Goal: Task Accomplishment & Management: Use online tool/utility

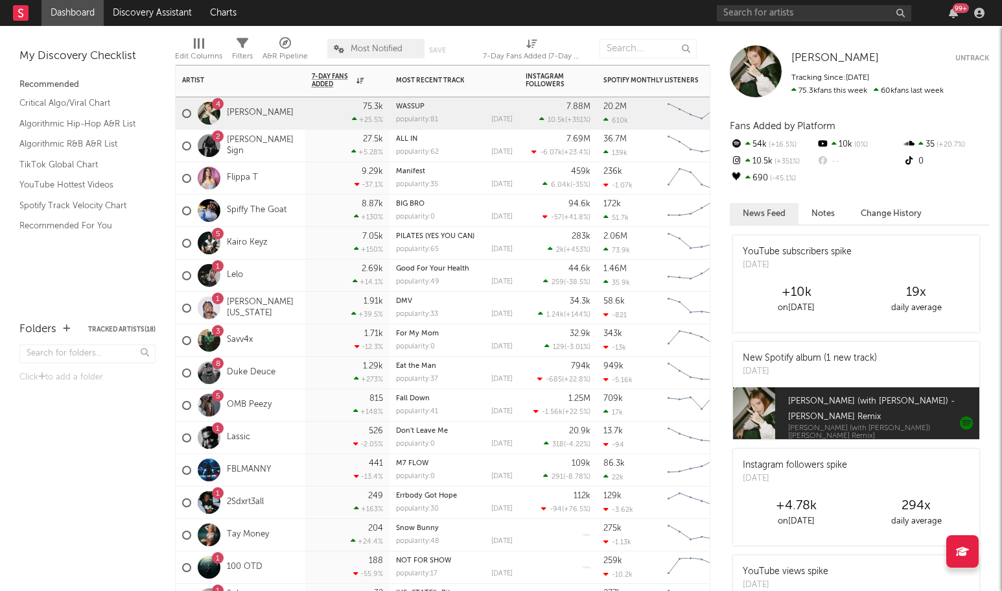
click at [276, 342] on div "3 Savv4x" at bounding box center [241, 340] width 130 height 32
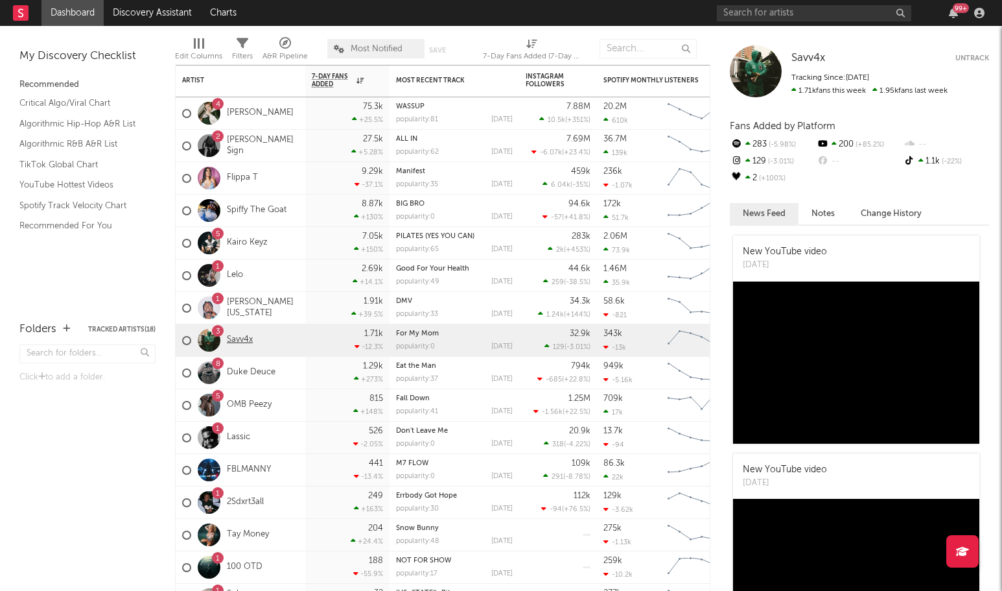
click at [239, 338] on link "Savv4x" at bounding box center [240, 340] width 26 height 11
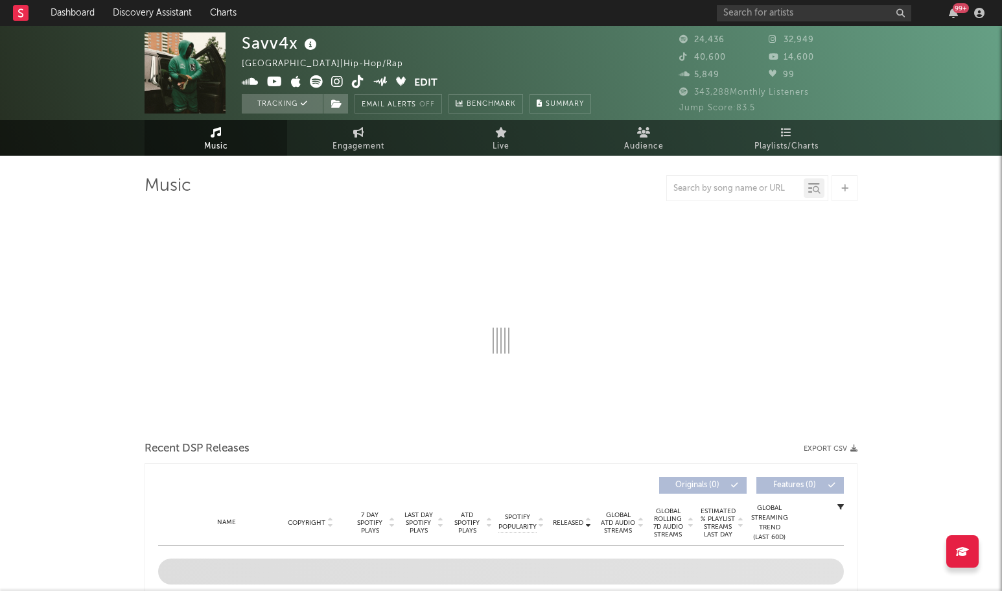
select select "6m"
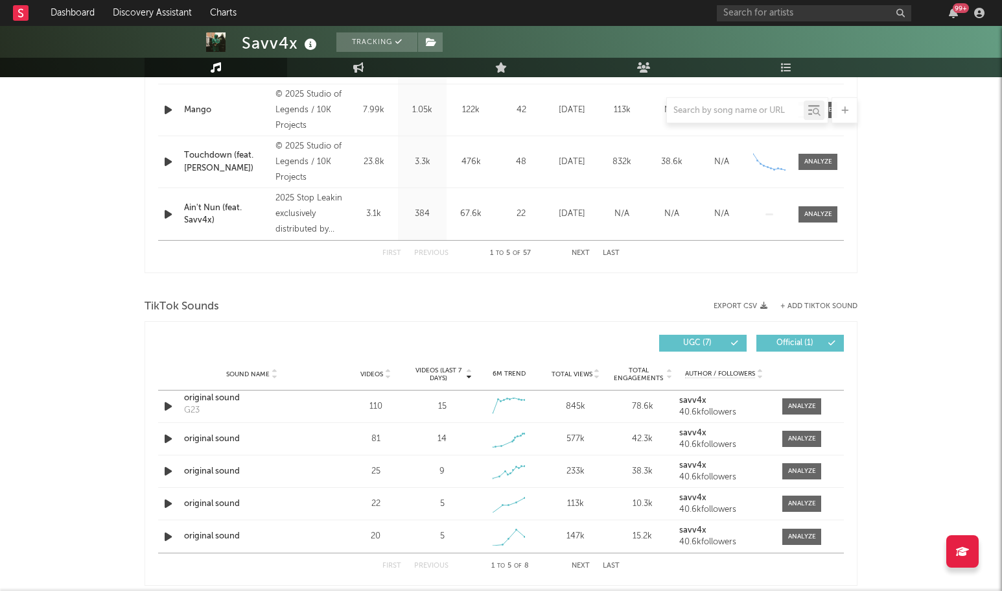
scroll to position [753, 0]
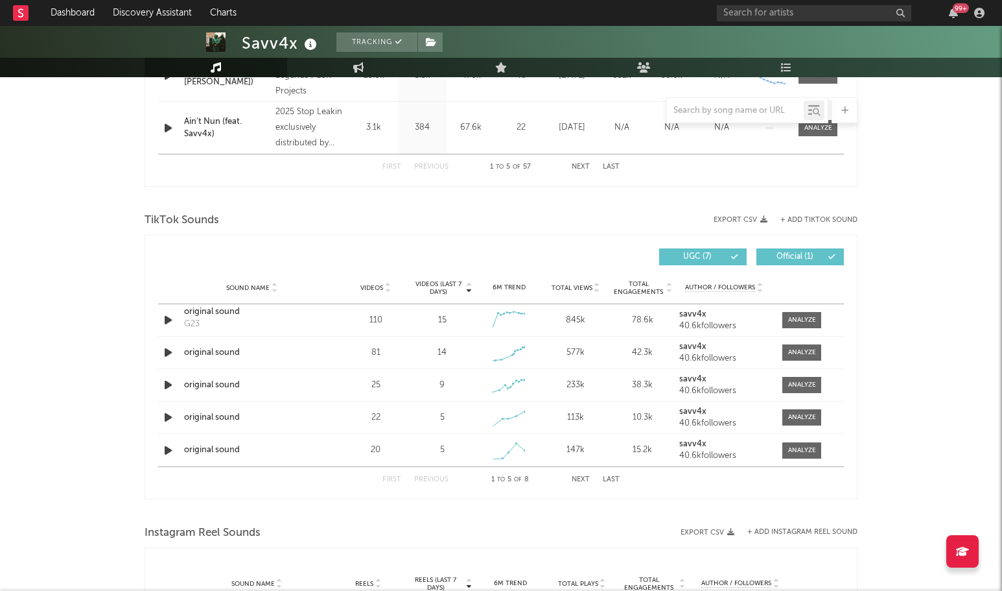
click at [812, 221] on button "+ Add TikTok Sound" at bounding box center [819, 220] width 77 height 7
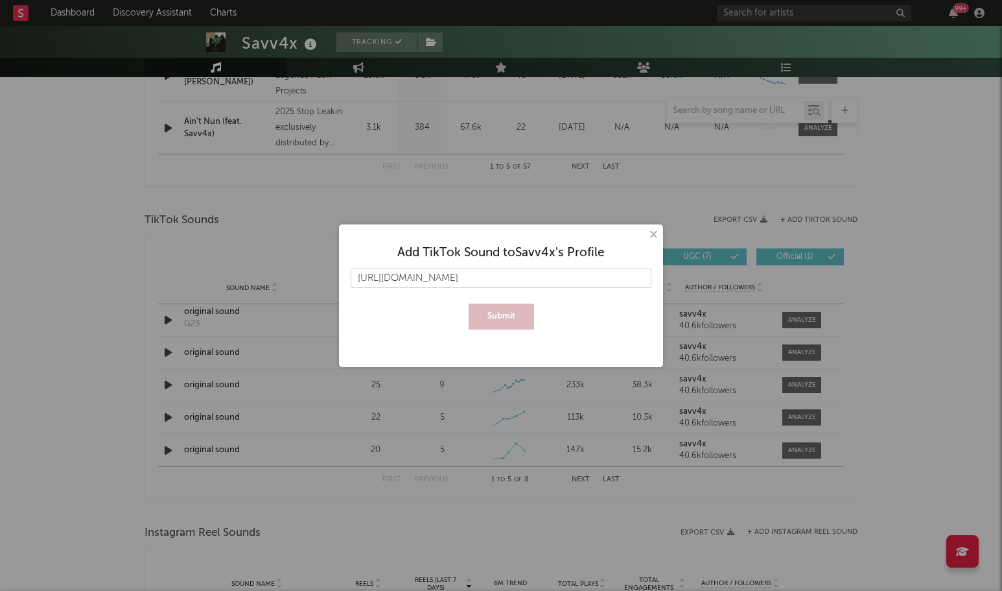
scroll to position [0, 3281]
type input "https://www.tiktok.com/music/original-sound-7530275610699041542?_d=secCgYIASAHK…"
click at [528, 320] on button "Submit" at bounding box center [501, 316] width 65 height 26
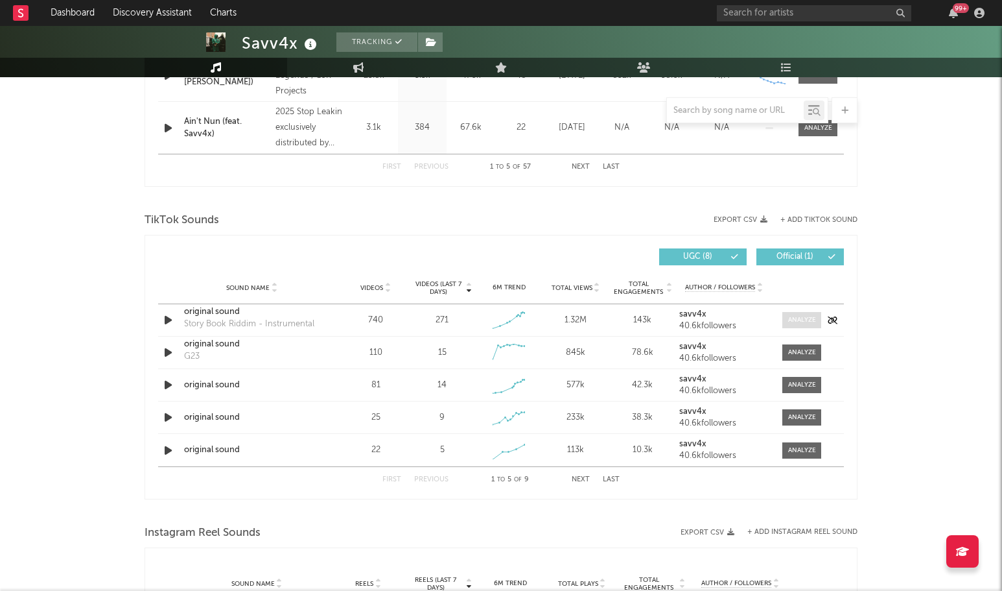
click at [803, 315] on div at bounding box center [802, 320] width 28 height 10
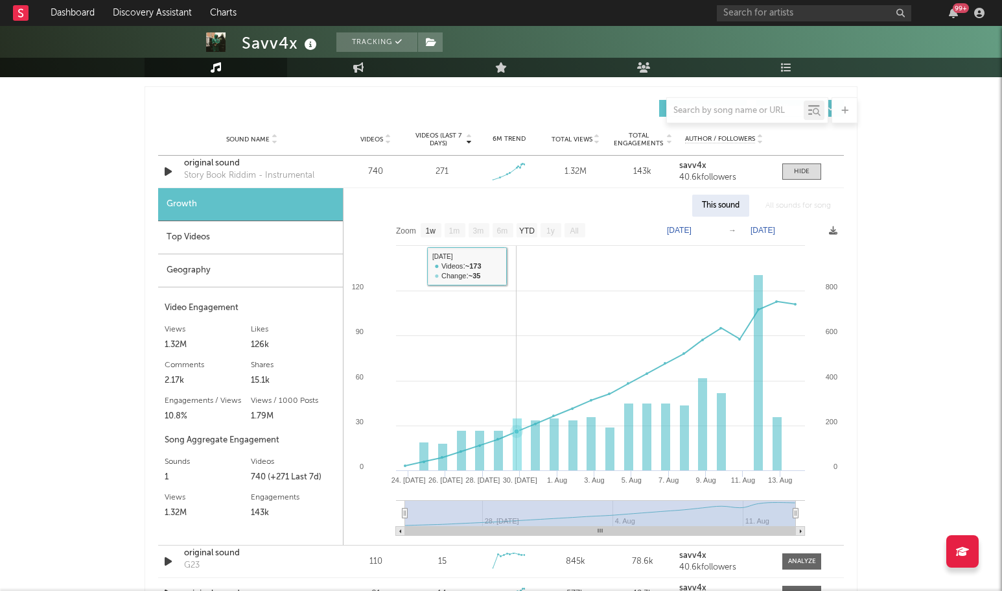
scroll to position [905, 0]
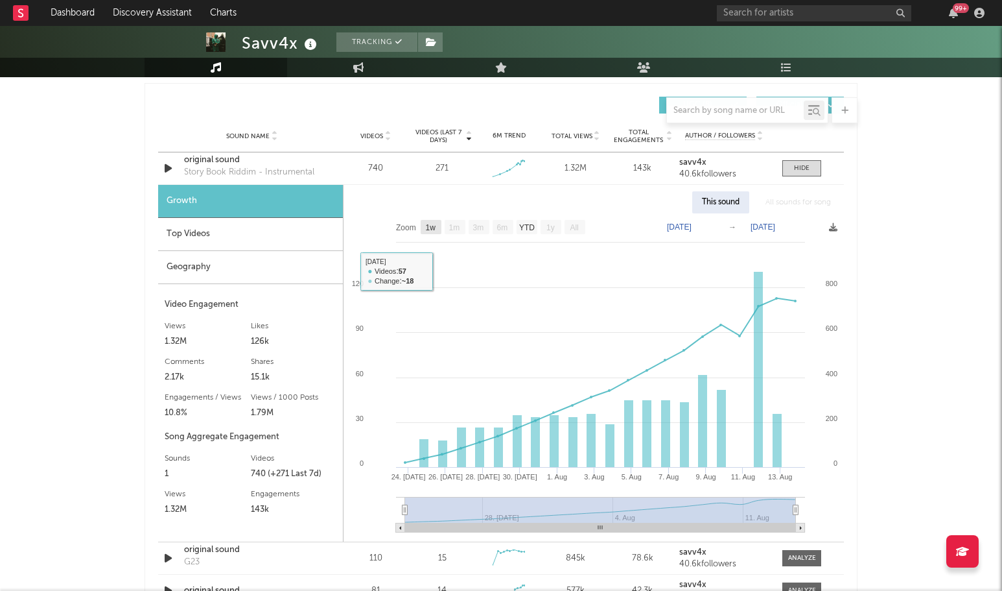
click at [432, 225] on text "1w" at bounding box center [431, 227] width 10 height 9
select select "1w"
type input "[DATE]"
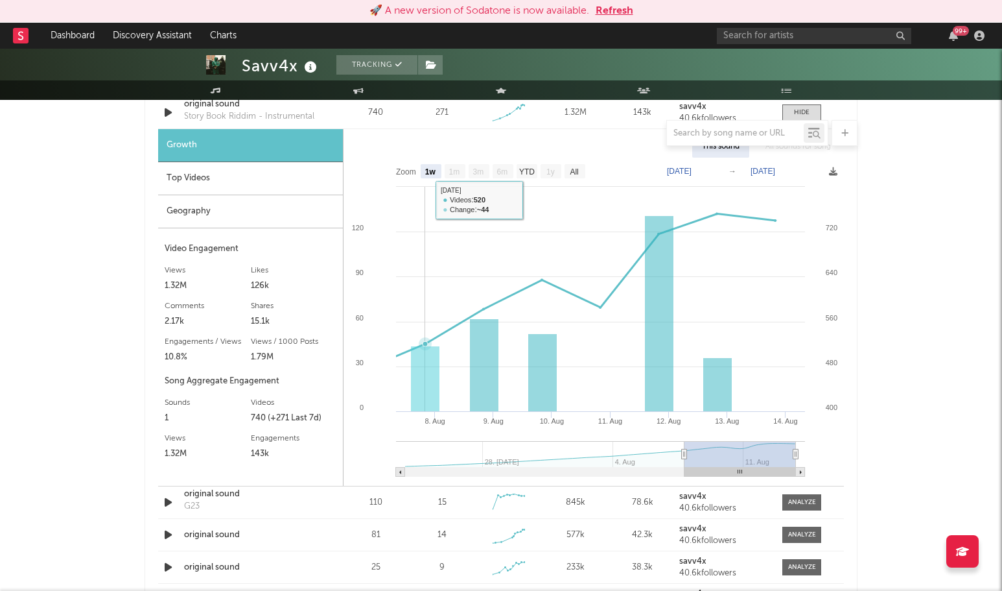
scroll to position [995, 0]
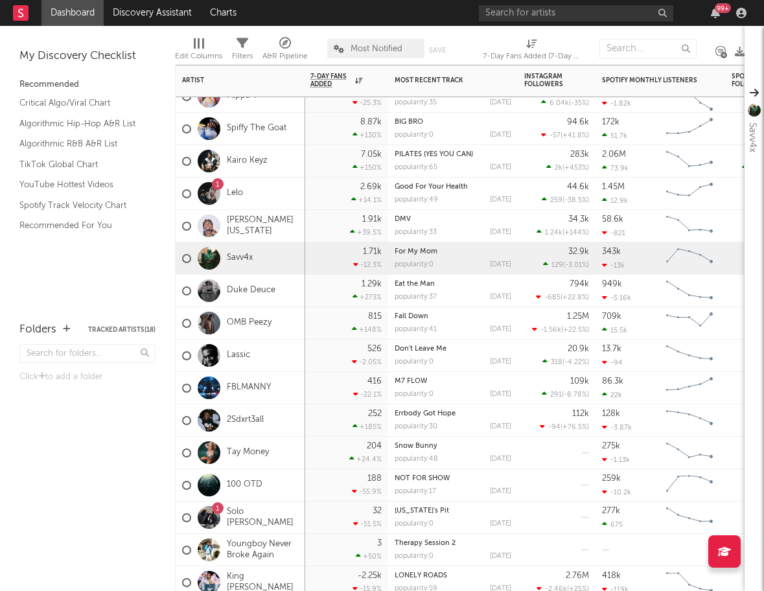
click at [266, 257] on div "Savv4x" at bounding box center [241, 259] width 130 height 32
click at [234, 257] on link "Savv4x" at bounding box center [240, 258] width 26 height 11
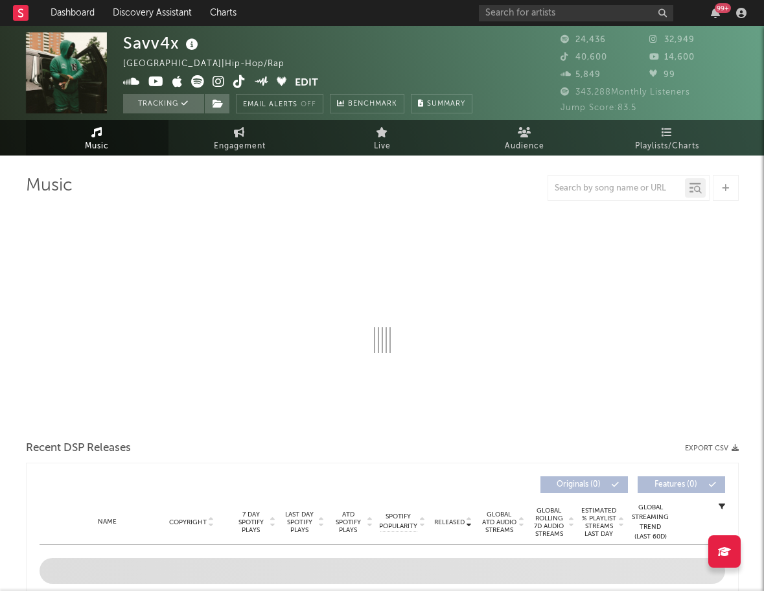
select select "6m"
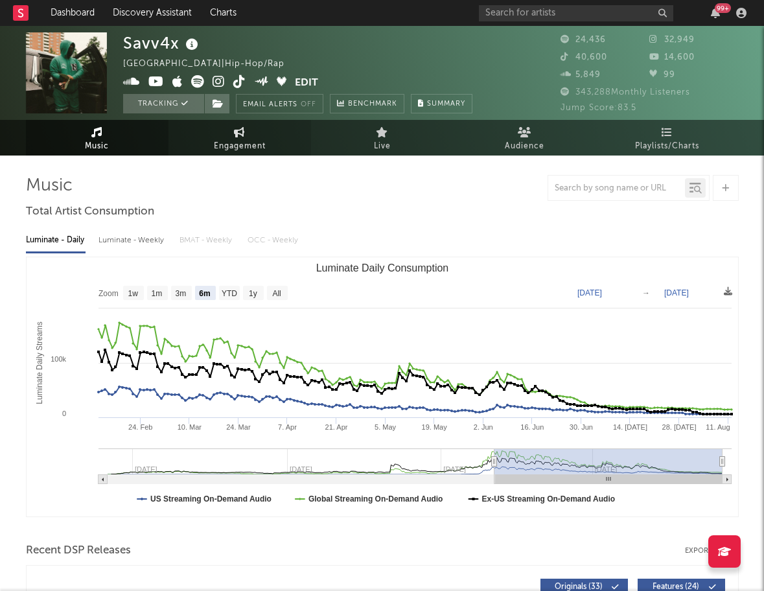
click at [246, 143] on span "Engagement" at bounding box center [240, 147] width 52 height 16
select select "1w"
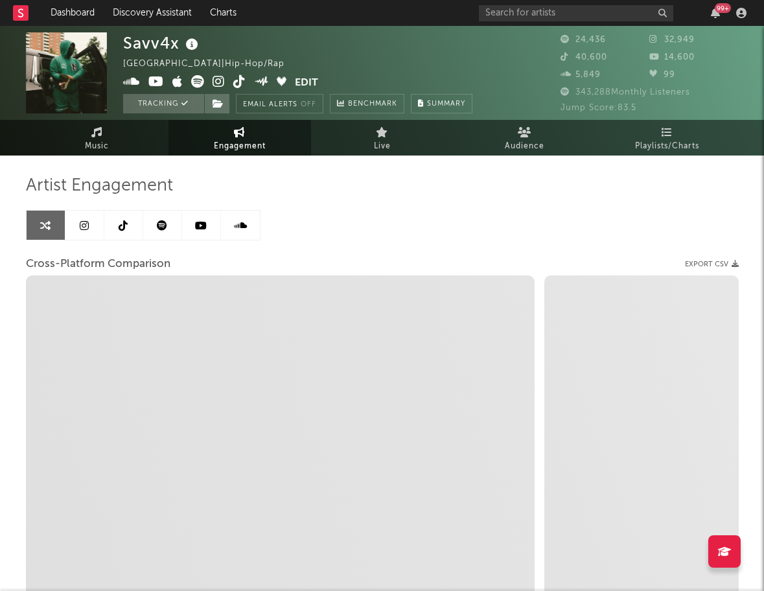
select select "1m"
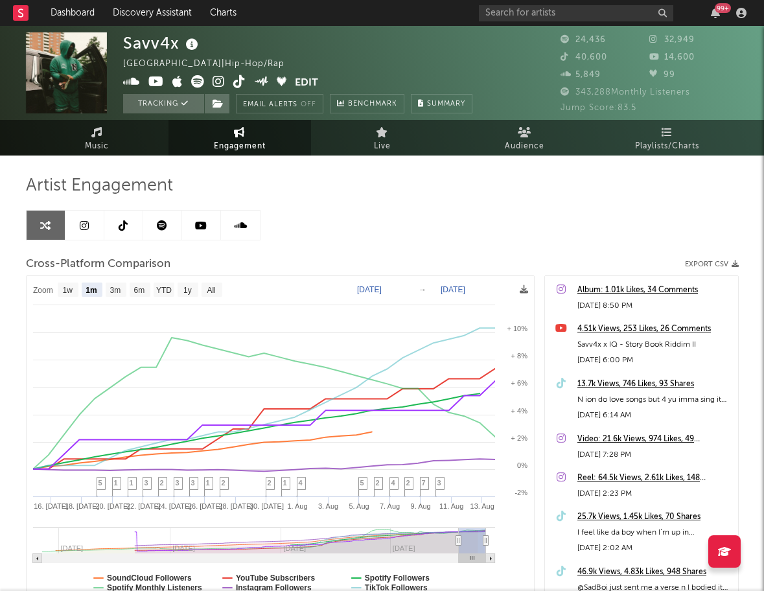
click at [382, 285] on text "[DATE]" at bounding box center [369, 289] width 25 height 9
click at [405, 289] on input "[DATE]" at bounding box center [376, 289] width 60 height 13
type input "[DATE]"
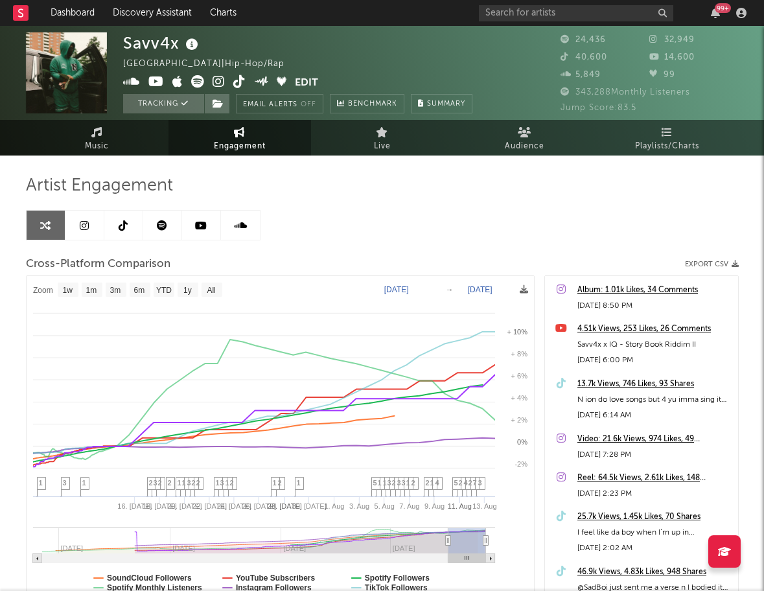
select select "1w"
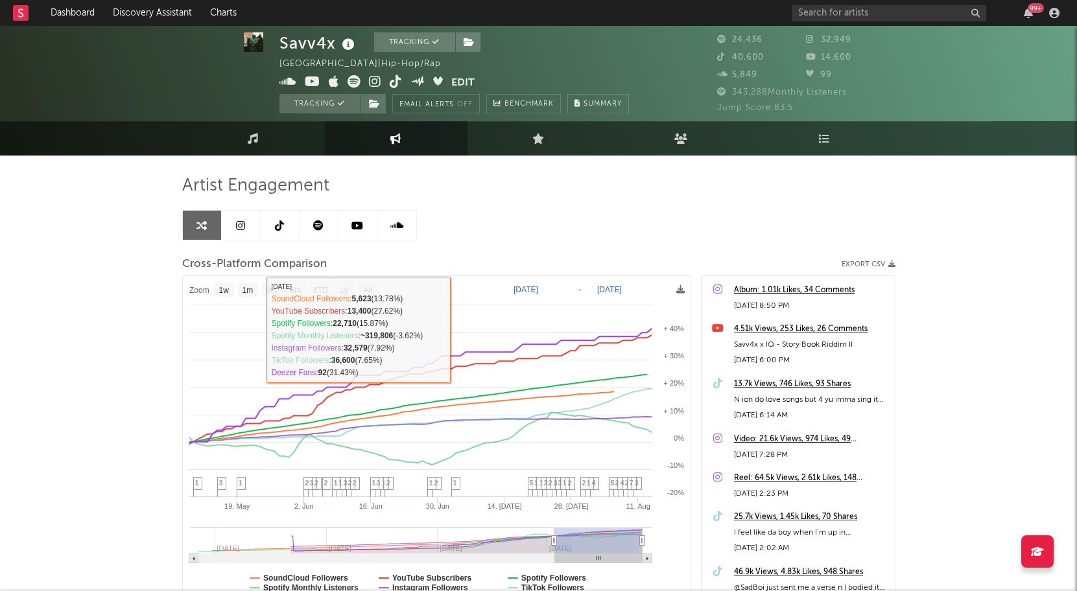
scroll to position [3, 0]
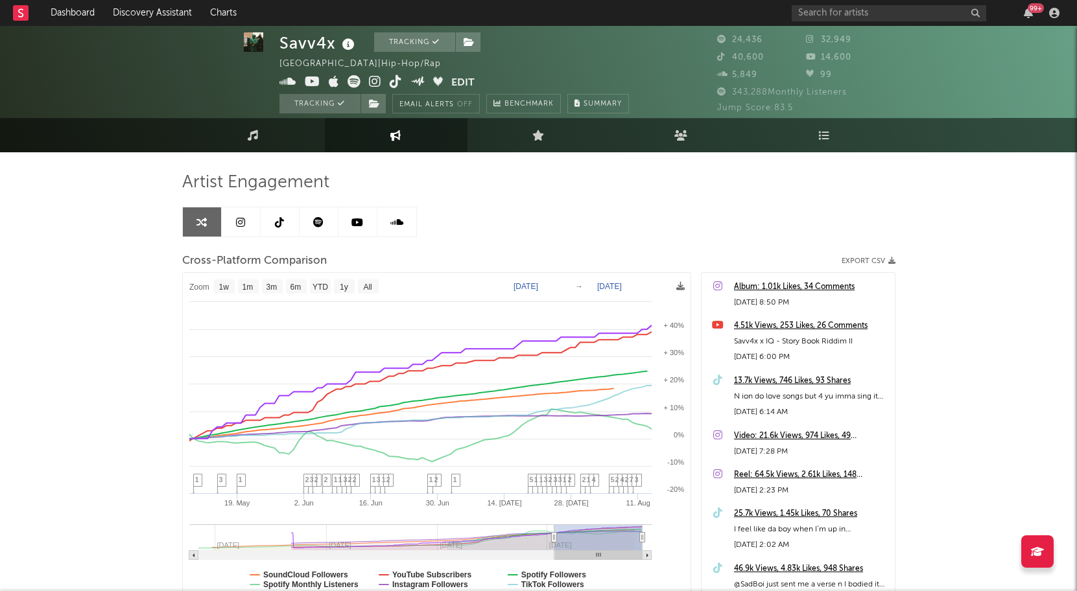
click at [279, 226] on icon at bounding box center [279, 222] width 9 height 10
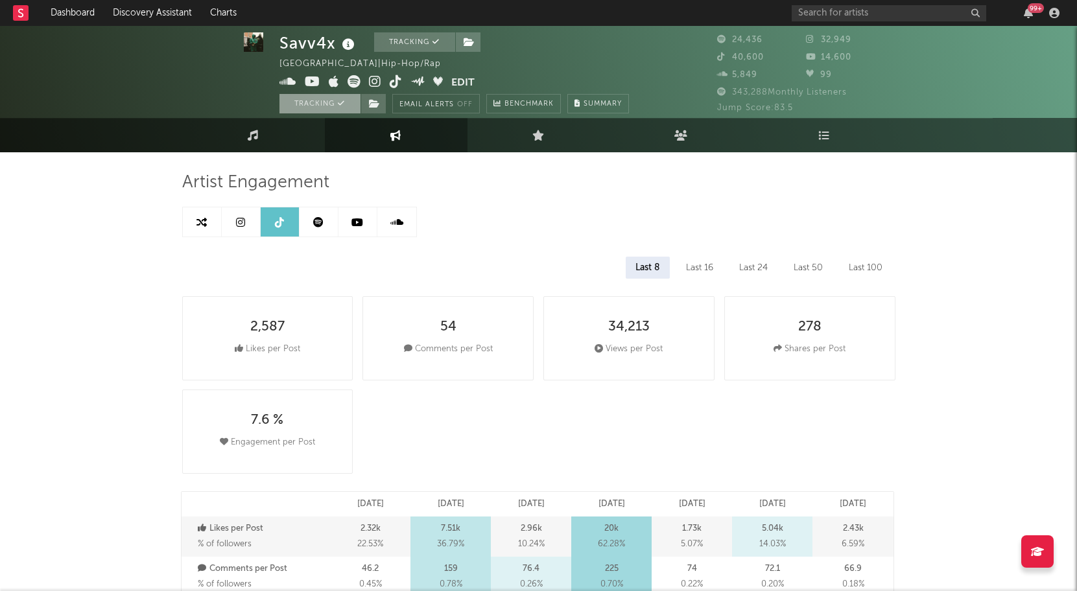
select select "6m"
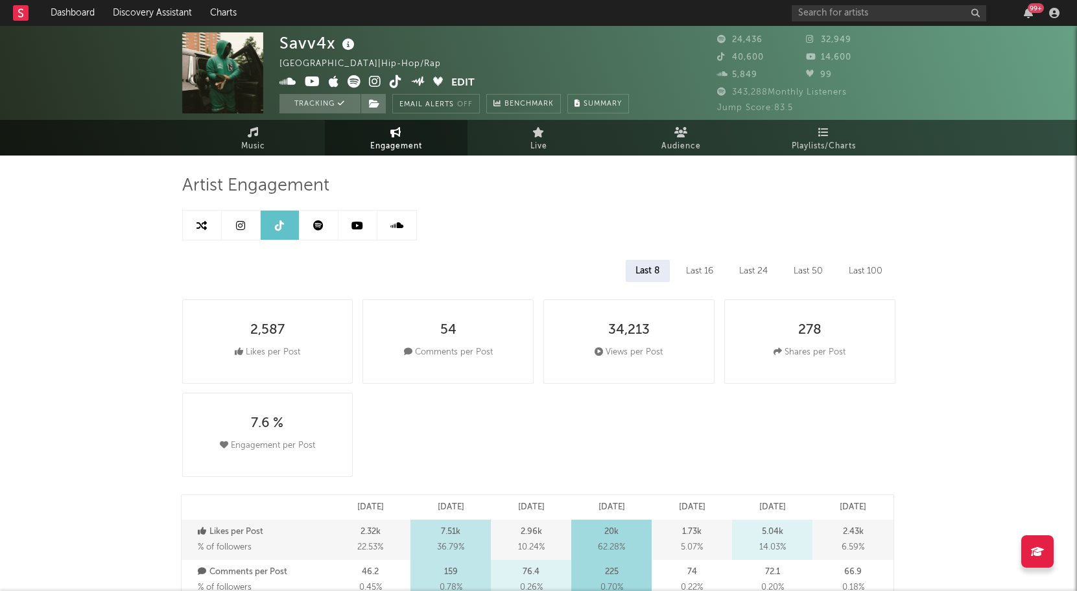
click at [305, 38] on div "Savv4x" at bounding box center [318, 42] width 78 height 21
click at [261, 149] on span "Music" at bounding box center [253, 147] width 24 height 16
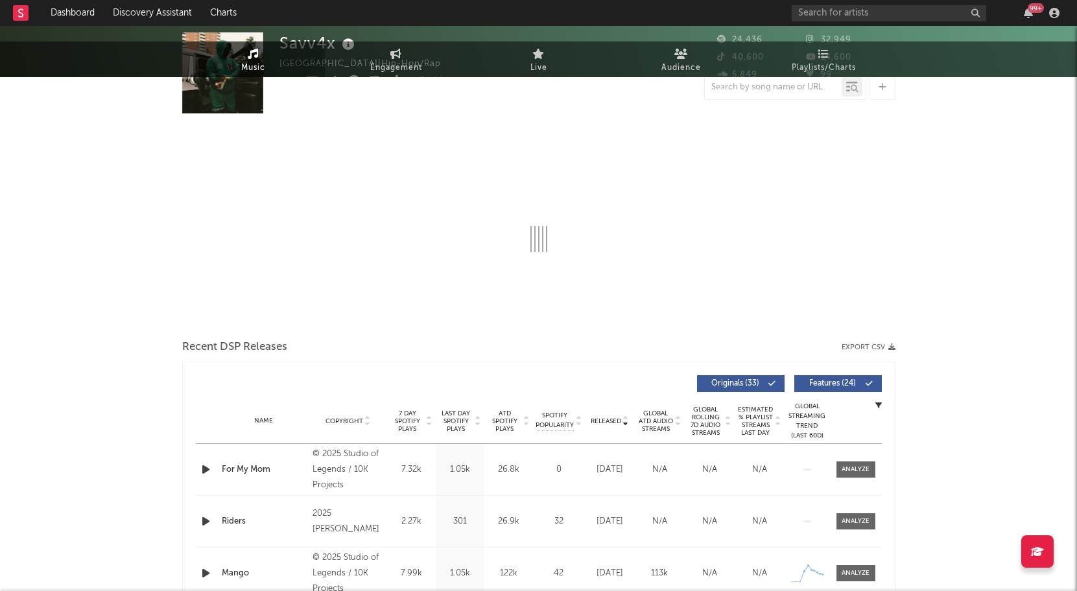
select select "6m"
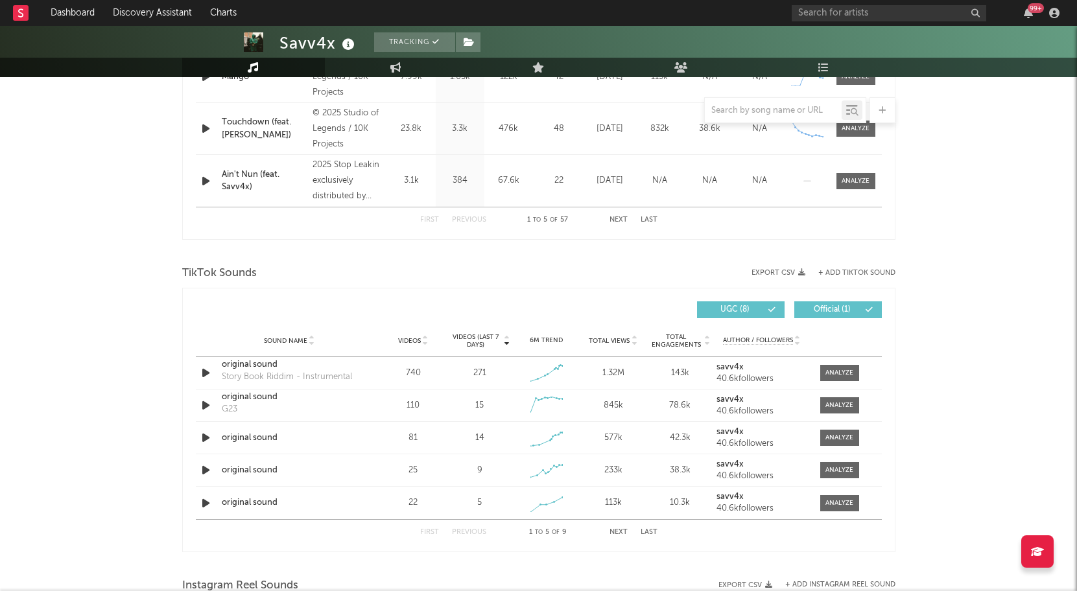
scroll to position [716, 0]
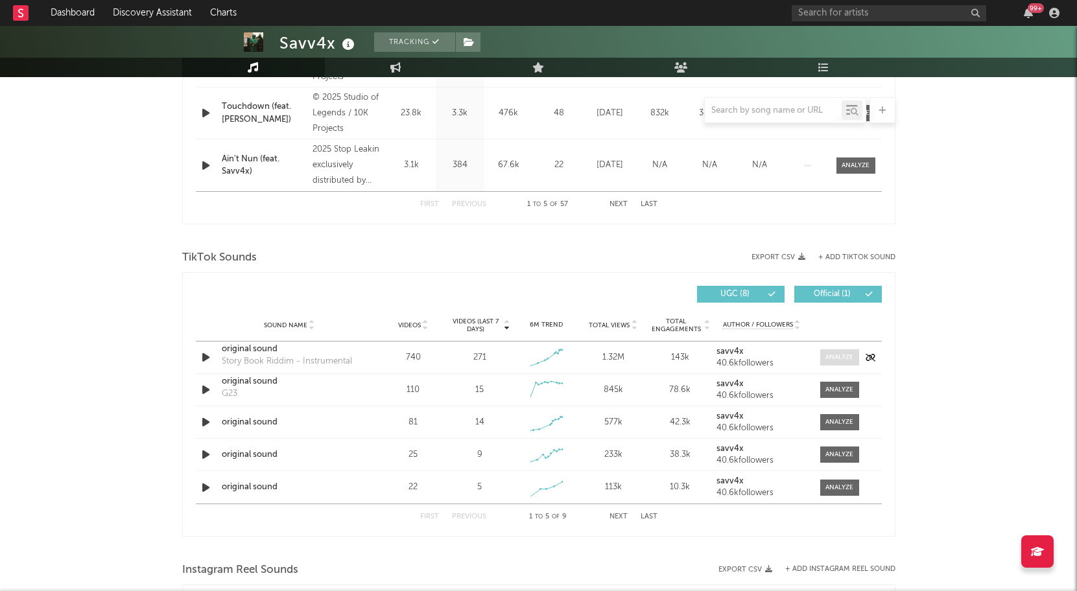
click at [764, 361] on div at bounding box center [839, 358] width 28 height 10
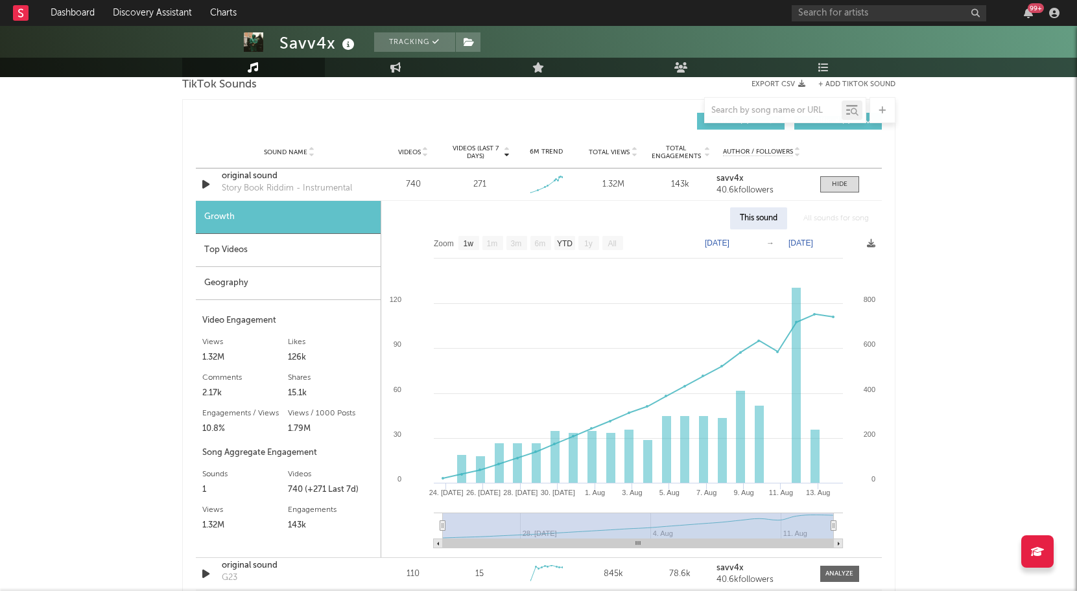
scroll to position [906, 0]
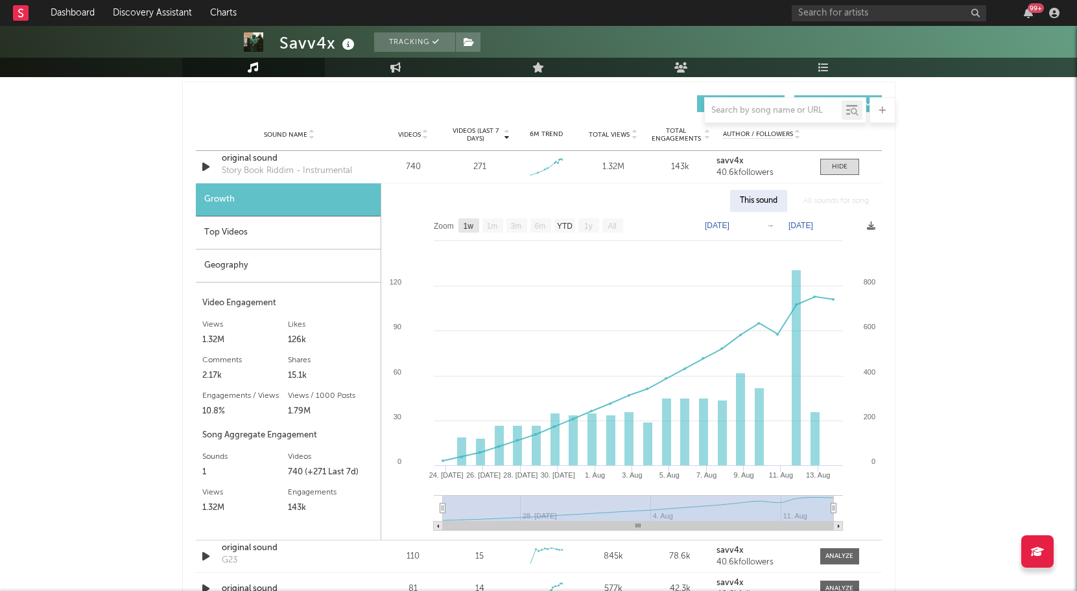
click at [467, 220] on rect at bounding box center [468, 226] width 21 height 14
select select "1w"
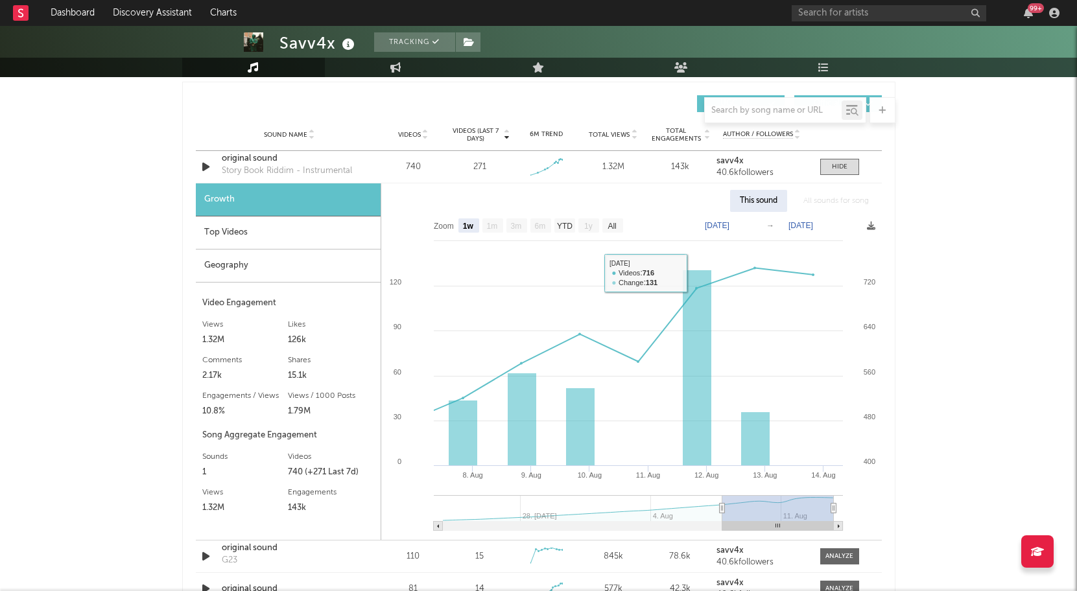
click at [722, 228] on text "[DATE]" at bounding box center [717, 225] width 25 height 9
click at [754, 224] on input "[DATE]" at bounding box center [724, 225] width 60 height 13
type input "[DATE]"
select select "All"
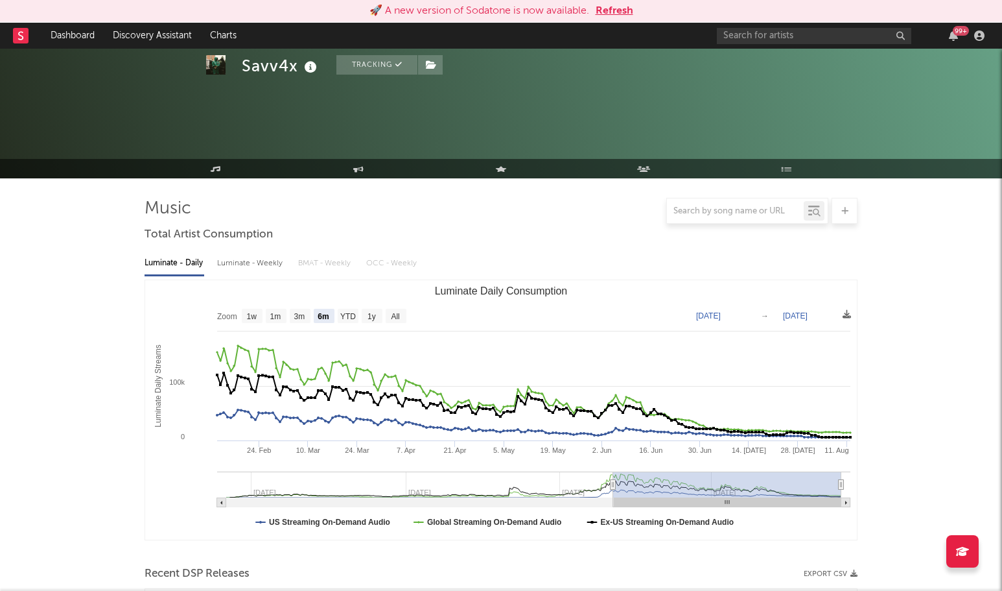
select select "6m"
select select "1w"
select select "6m"
select select "1w"
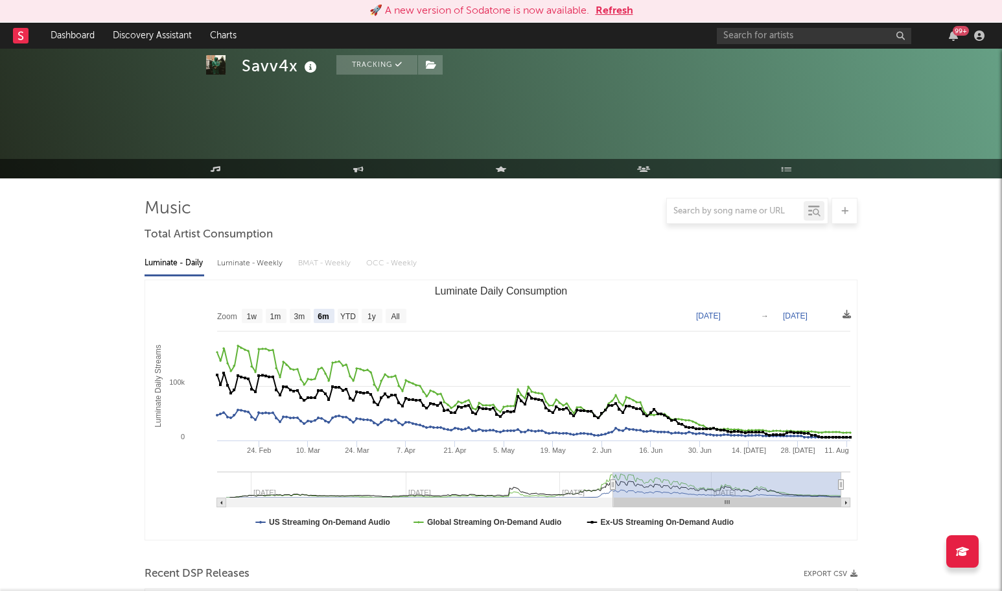
scroll to position [995, 0]
